Goal: Submit feedback/report problem

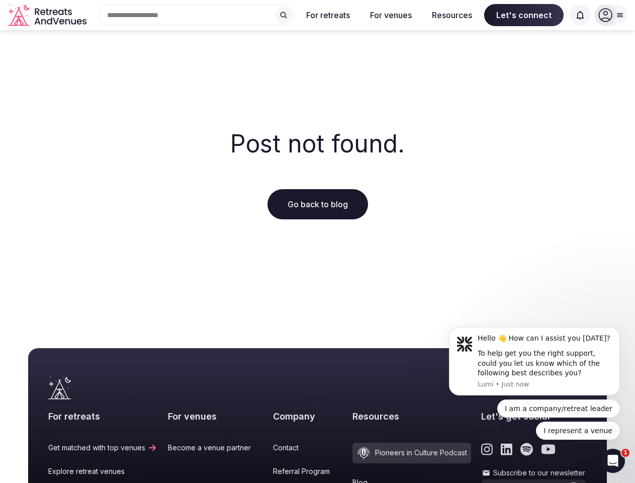
click at [317, 241] on div "Post not found. Go back to blog" at bounding box center [317, 175] width 635 height 290
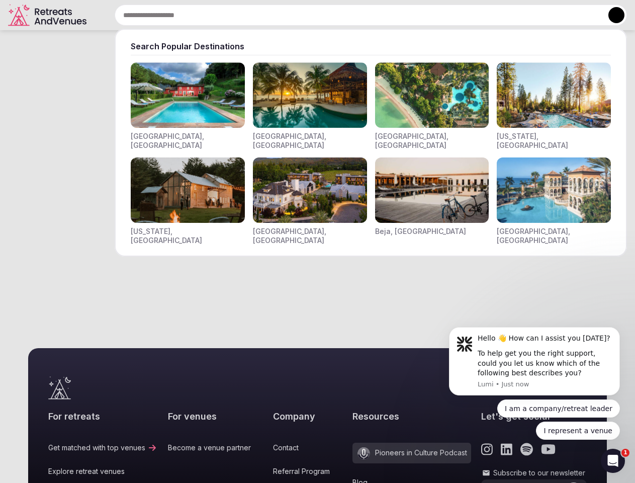
click at [197, 15] on div "Search Popular Destinations [GEOGRAPHIC_DATA], [GEOGRAPHIC_DATA] [GEOGRAPHIC_DA…" at bounding box center [358, 15] width 536 height 21
click at [283, 15] on input "text" at bounding box center [371, 15] width 512 height 21
click at [328, 15] on input "text" at bounding box center [371, 15] width 512 height 21
click at [391, 15] on input "text" at bounding box center [371, 15] width 512 height 21
click at [452, 15] on input "text" at bounding box center [371, 15] width 512 height 21
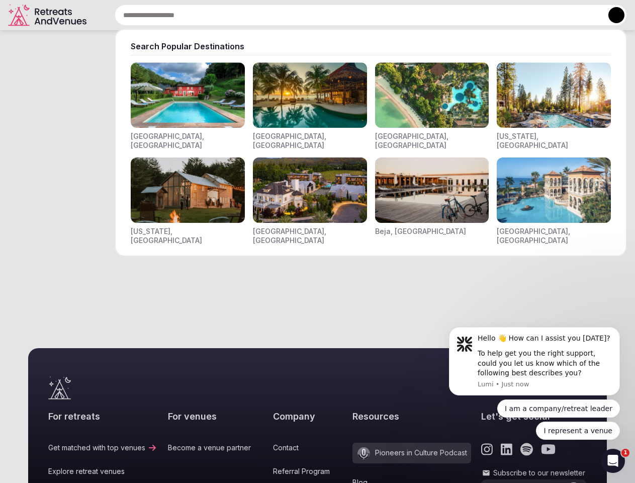
click at [524, 15] on input "text" at bounding box center [371, 15] width 512 height 21
click at [580, 15] on input "text" at bounding box center [371, 15] width 512 height 21
click at [611, 15] on button at bounding box center [616, 15] width 16 height 16
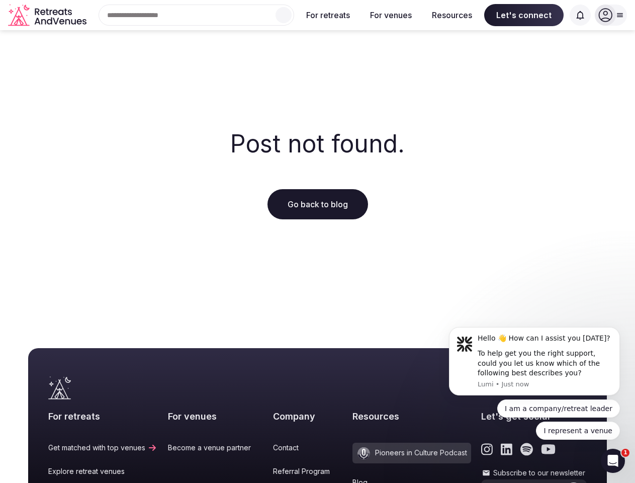
click at [570, 482] on icon "submit" at bounding box center [574, 492] width 8 height 7
